Goal: Information Seeking & Learning: Learn about a topic

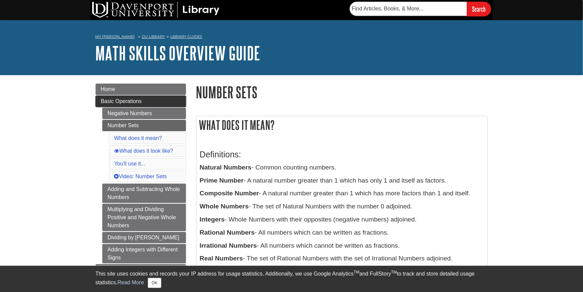
click at [132, 104] on span "Basic Operations" at bounding box center [121, 101] width 41 height 6
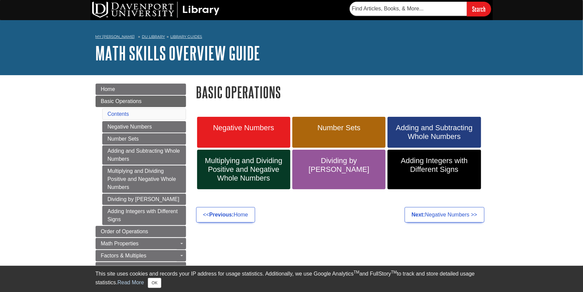
scroll to position [34, 0]
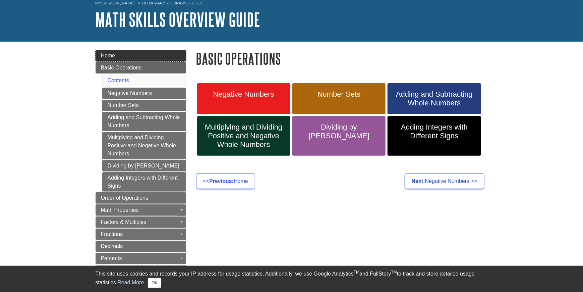
click at [114, 57] on span "Home" at bounding box center [108, 56] width 14 height 6
